Goal: Check status: Check status

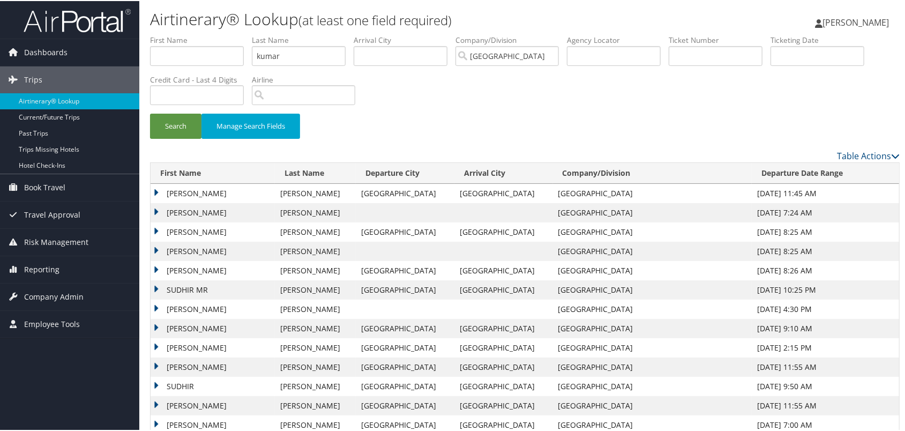
click at [155, 202] on td "[PERSON_NAME]" at bounding box center [213, 192] width 124 height 19
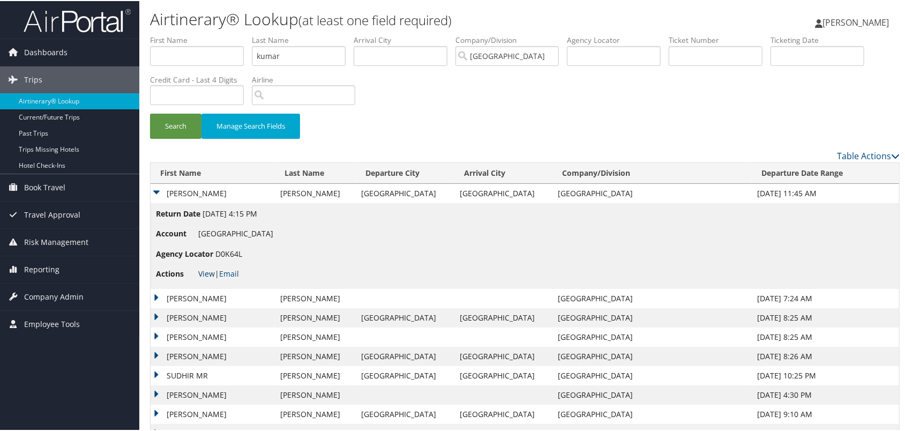
click at [208, 277] on link "View" at bounding box center [206, 272] width 17 height 10
click at [159, 202] on td "[PERSON_NAME]" at bounding box center [213, 192] width 124 height 19
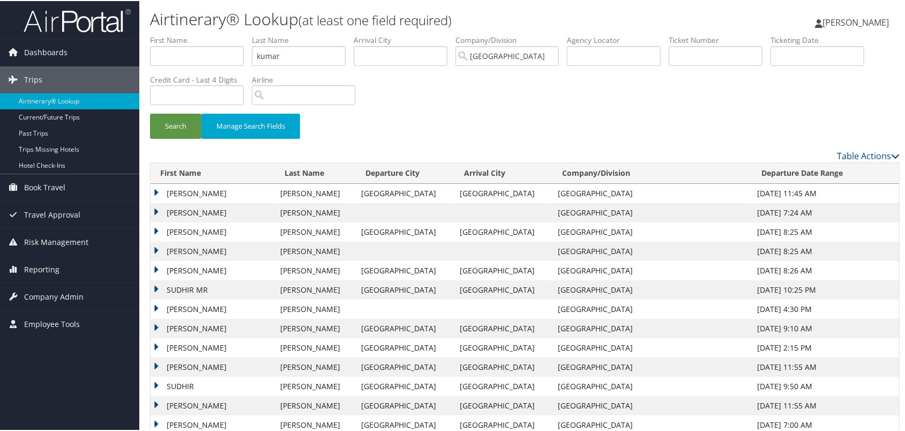
click at [157, 202] on td "[PERSON_NAME]" at bounding box center [213, 192] width 124 height 19
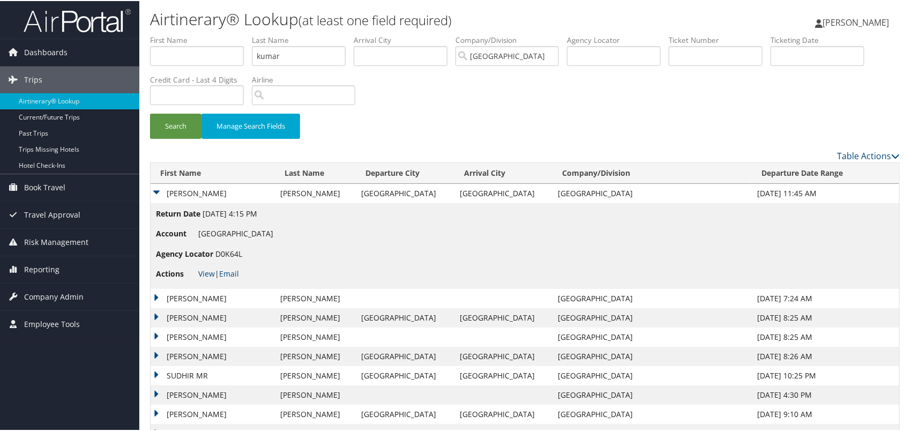
click at [159, 202] on td "[PERSON_NAME]" at bounding box center [213, 192] width 124 height 19
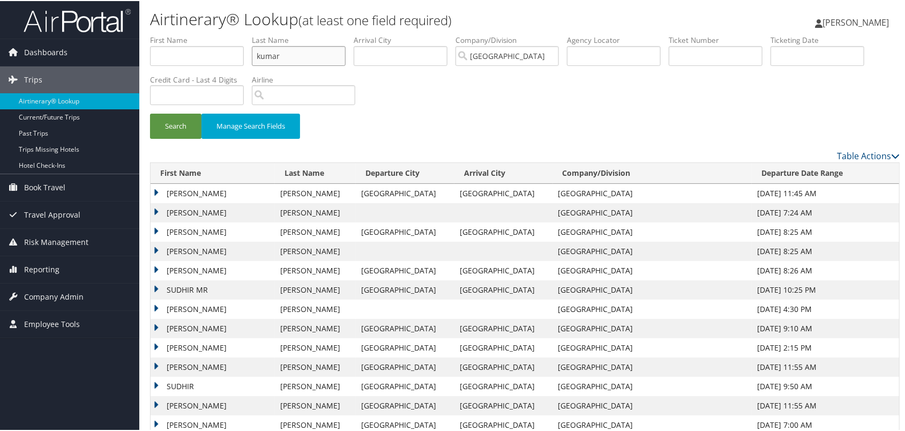
drag, startPoint x: 320, startPoint y: 66, endPoint x: 257, endPoint y: 73, distance: 63.5
click at [257, 34] on ul "First Name Last Name kumar Departure City Arrival City Company/Division [GEOGRA…" at bounding box center [524, 34] width 749 height 0
type input "[PERSON_NAME]"
click at [198, 138] on button "Search" at bounding box center [175, 124] width 51 height 25
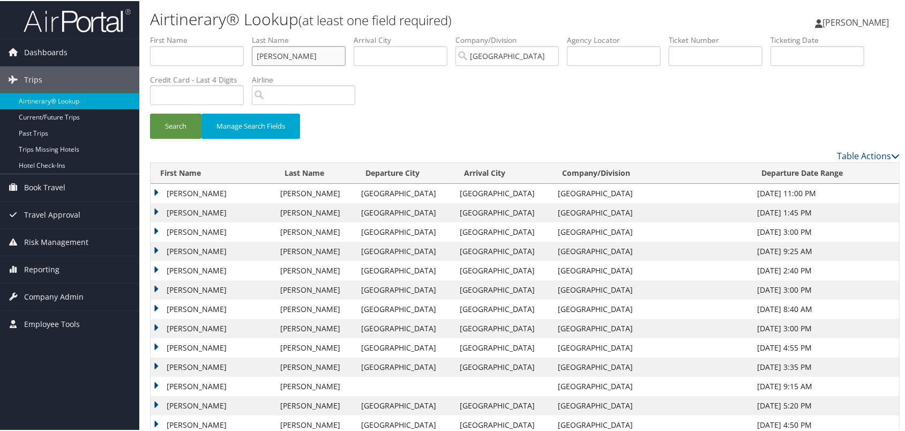
drag, startPoint x: 305, startPoint y: 70, endPoint x: 261, endPoint y: 67, distance: 44.0
click at [261, 34] on ul "First Name Last Name [PERSON_NAME] Departure City Arrival City Company/Division…" at bounding box center [524, 34] width 749 height 0
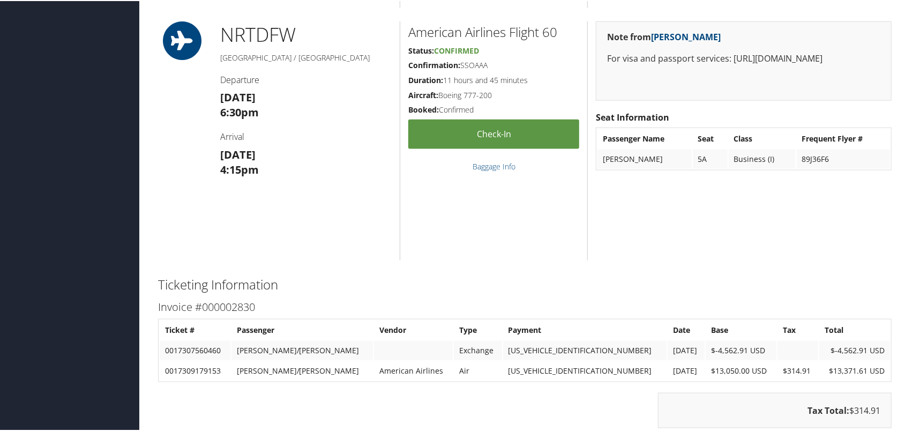
scroll to position [913, 0]
